Goal: Communication & Community: Answer question/provide support

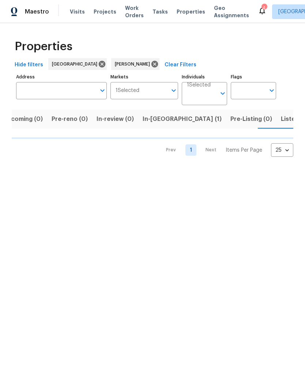
scroll to position [0, 14]
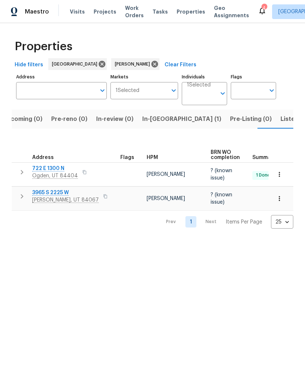
click at [50, 197] on span "[PERSON_NAME], UT 84067" at bounding box center [65, 199] width 67 height 7
click at [281, 201] on icon "button" at bounding box center [279, 198] width 7 height 7
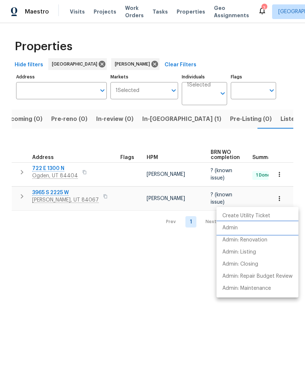
click at [238, 226] on p "Admin" at bounding box center [230, 228] width 15 height 8
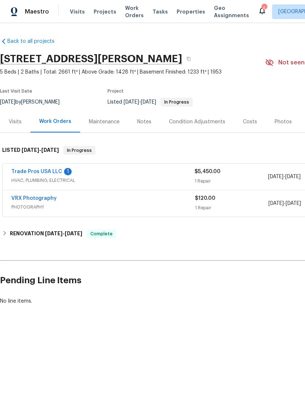
click at [44, 171] on link "Trade Pros USA LLC" at bounding box center [36, 171] width 51 height 5
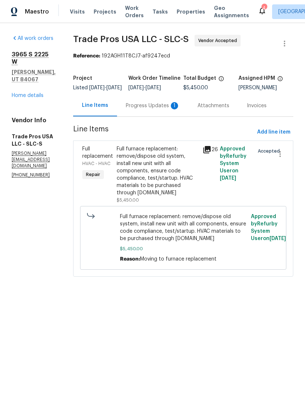
click at [163, 109] on div "Progress Updates 1" at bounding box center [153, 105] width 54 height 7
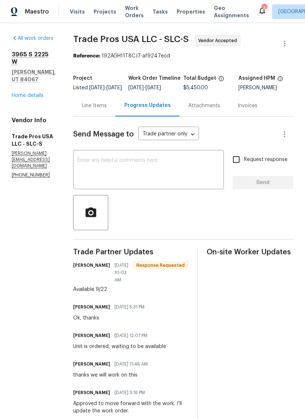
click at [178, 178] on textarea at bounding box center [149, 171] width 142 height 26
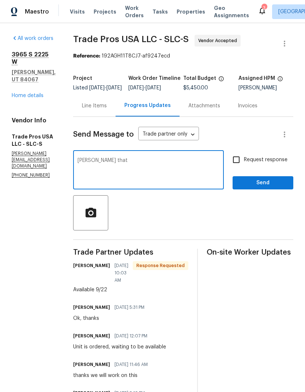
type textarea "Roger that"
click at [278, 187] on span "Send" at bounding box center [263, 182] width 49 height 9
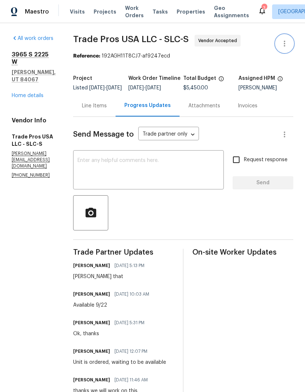
click at [286, 47] on icon "button" at bounding box center [285, 43] width 9 height 9
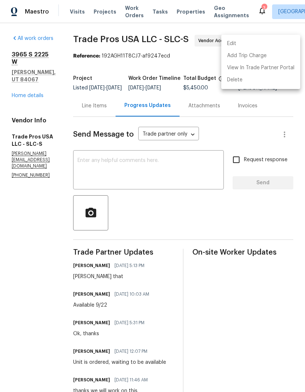
click at [36, 240] on div at bounding box center [152, 196] width 305 height 392
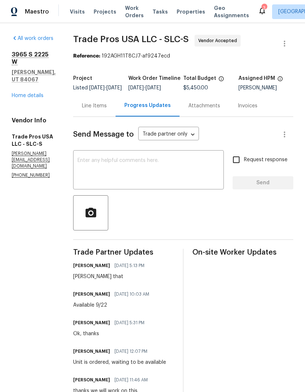
click at [36, 93] on link "Home details" at bounding box center [28, 95] width 32 height 5
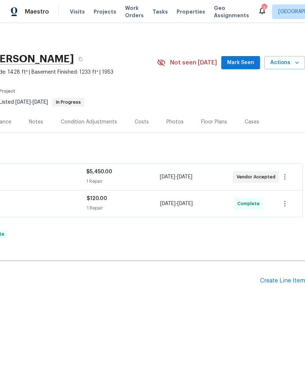
scroll to position [0, 108]
click at [295, 66] on icon "button" at bounding box center [297, 62] width 7 height 7
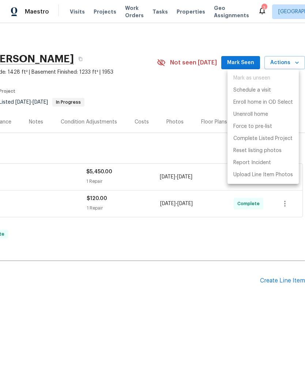
click at [246, 330] on div at bounding box center [152, 196] width 305 height 392
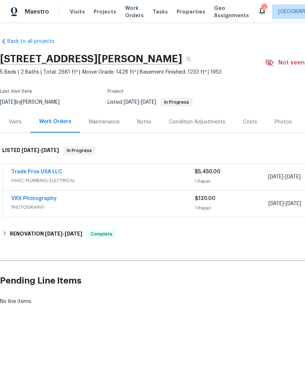
scroll to position [0, 0]
click at [148, 125] on div "Notes" at bounding box center [144, 121] width 14 height 7
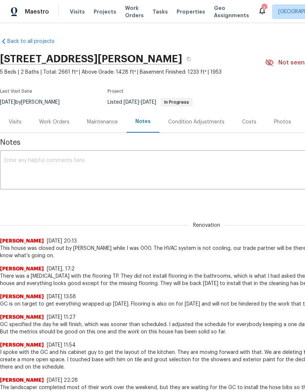
click at [117, 159] on textarea at bounding box center [206, 171] width 405 height 26
